Goal: Information Seeking & Learning: Find contact information

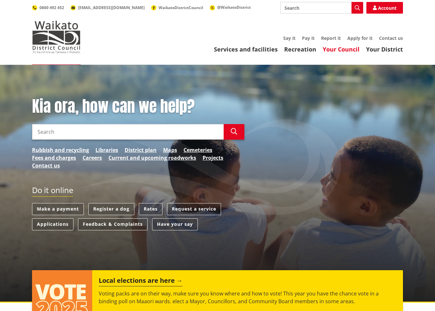
click at [345, 48] on link "Your Council" at bounding box center [341, 49] width 37 height 8
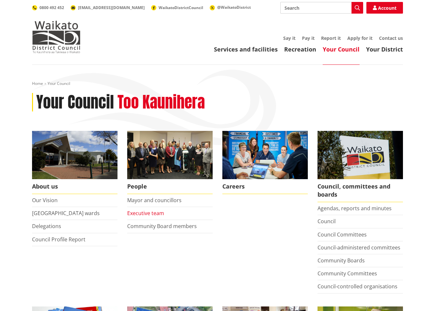
click at [156, 211] on link "Executive team" at bounding box center [145, 212] width 37 height 7
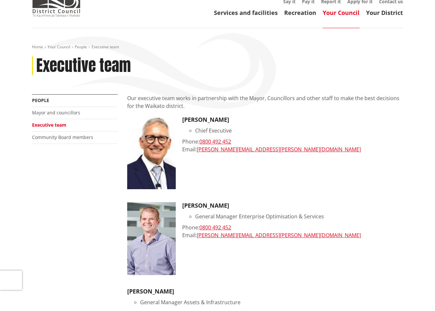
scroll to position [36, 0]
click at [79, 136] on link "Community Board members" at bounding box center [62, 137] width 61 height 6
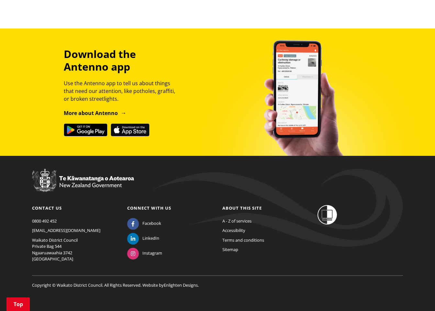
scroll to position [279, 0]
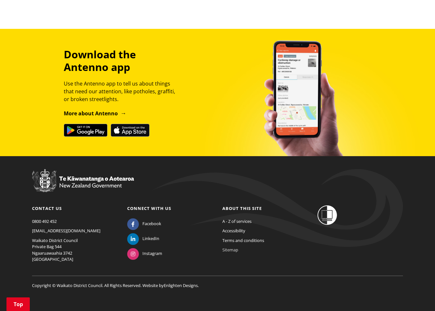
click at [228, 247] on link "Sitemap" at bounding box center [230, 250] width 16 height 6
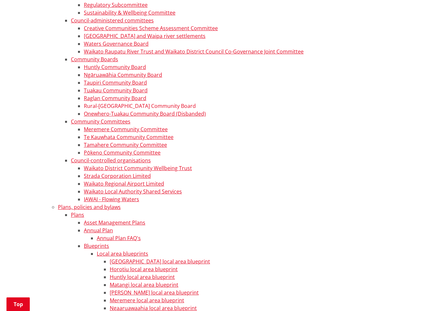
scroll to position [2526, 0]
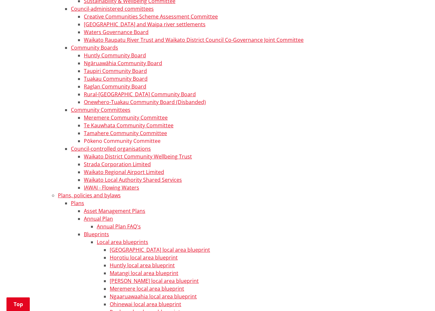
click at [138, 139] on link "Pōkeno Community Committee" at bounding box center [122, 140] width 77 height 7
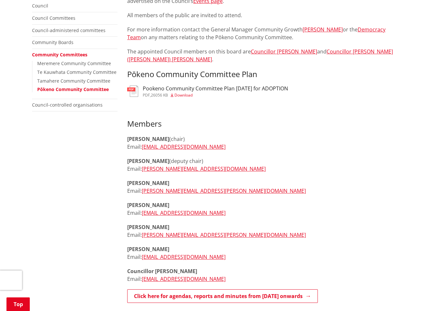
scroll to position [156, 0]
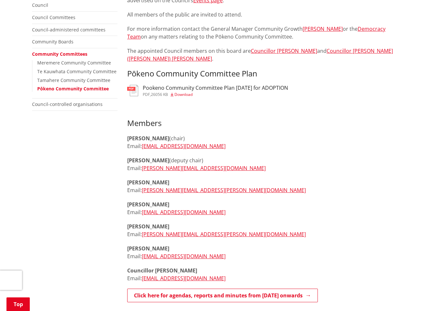
click at [262, 161] on p "[PERSON_NAME] (deputy chair) Email: [PERSON_NAME][EMAIL_ADDRESS][DOMAIN_NAME]" at bounding box center [265, 164] width 276 height 16
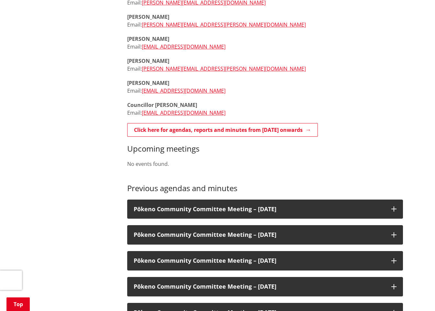
scroll to position [324, 0]
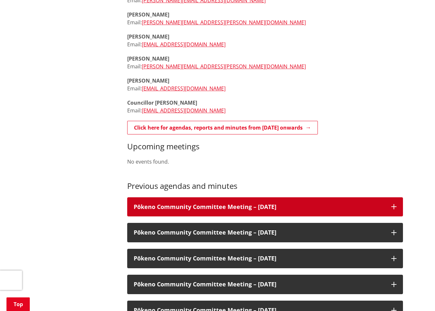
click at [394, 204] on icon at bounding box center [393, 206] width 5 height 5
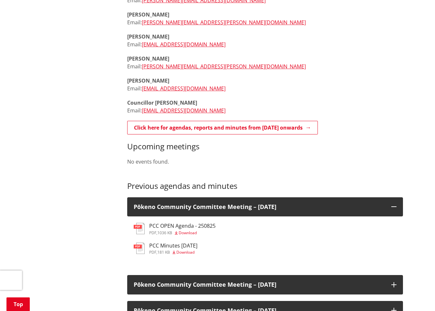
click at [177, 242] on h3 "PCC Minutes [DATE]" at bounding box center [173, 245] width 48 height 6
